Goal: Navigation & Orientation: Find specific page/section

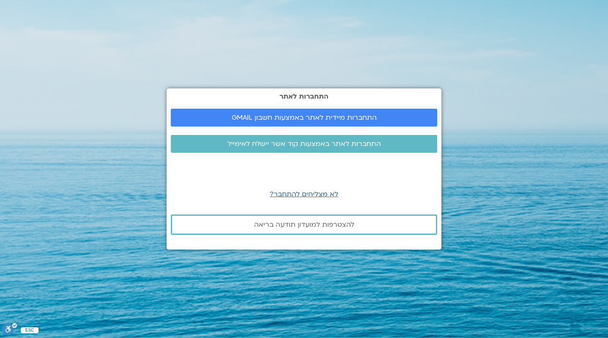
click at [320, 115] on span "התחברות מיידית לאתר באמצעות חשבון GMAIL" at bounding box center [304, 118] width 145 height 8
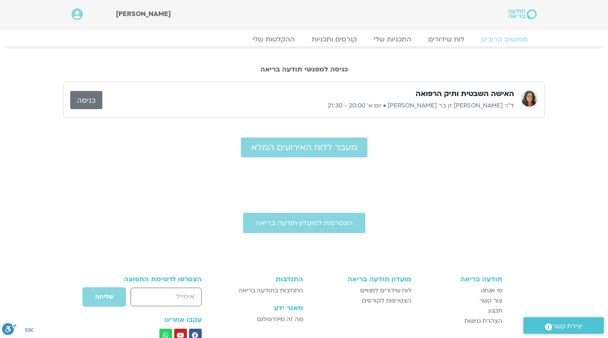
click at [83, 101] on link "כניסה" at bounding box center [86, 100] width 32 height 18
